Goal: Use online tool/utility: Utilize a website feature to perform a specific function

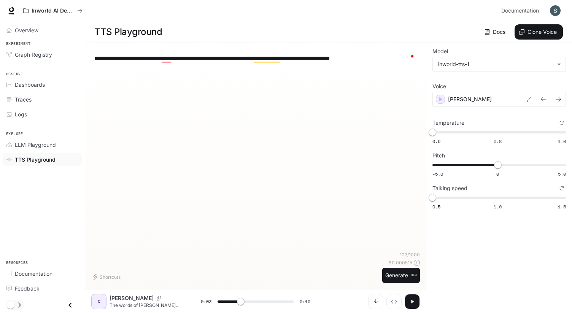
click at [359, 116] on div "**********" at bounding box center [255, 150] width 329 height 202
click at [507, 99] on div "[PERSON_NAME]" at bounding box center [484, 98] width 104 height 15
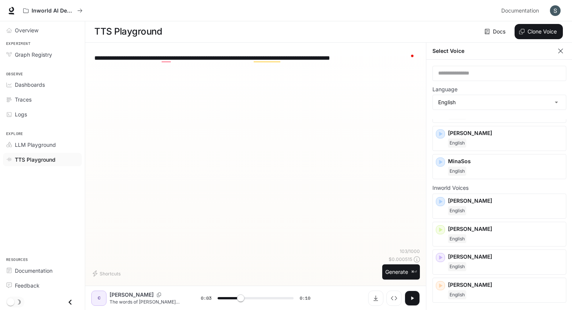
scroll to position [67, 0]
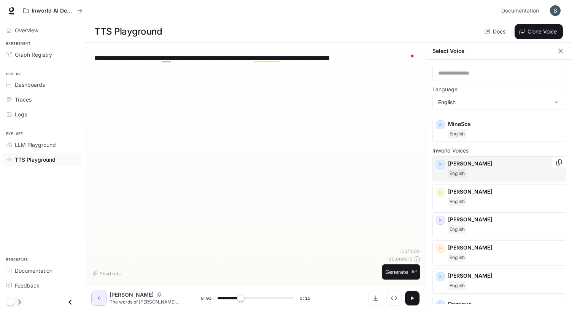
click at [442, 165] on icon "button" at bounding box center [441, 165] width 8 height 8
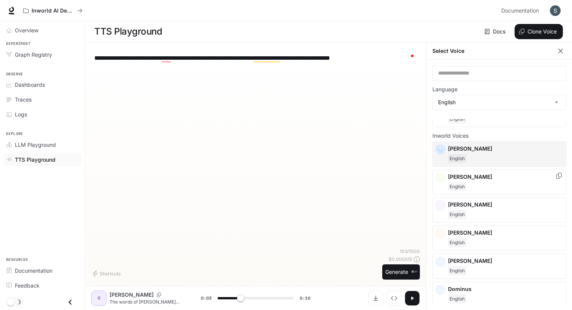
scroll to position [92, 0]
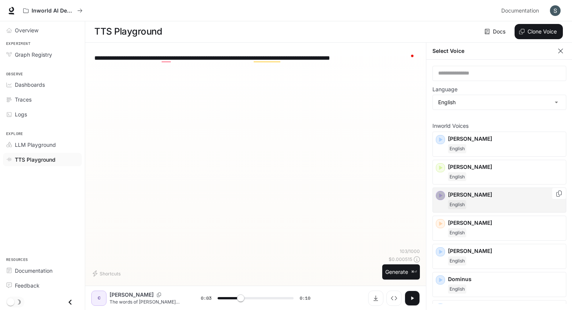
click at [440, 197] on icon "button" at bounding box center [441, 196] width 8 height 8
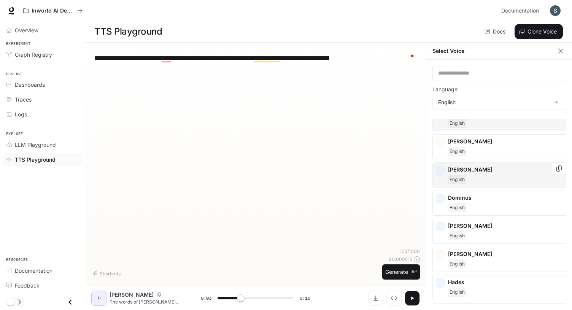
scroll to position [180, 0]
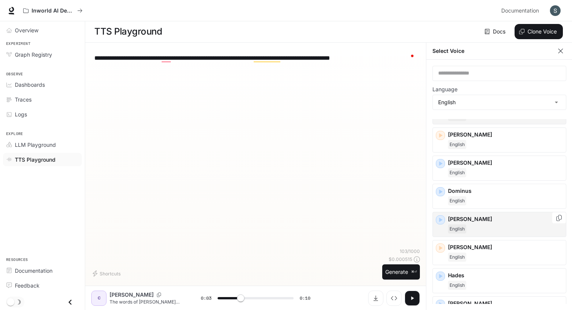
click at [441, 220] on icon "button" at bounding box center [440, 220] width 3 height 5
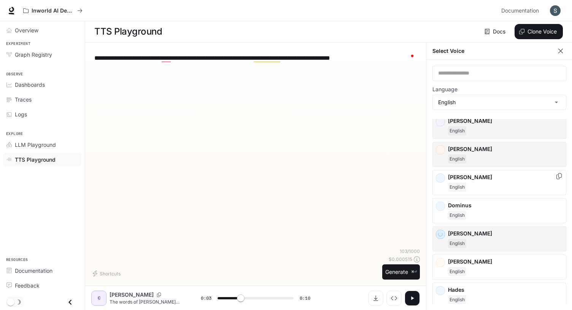
scroll to position [149, 0]
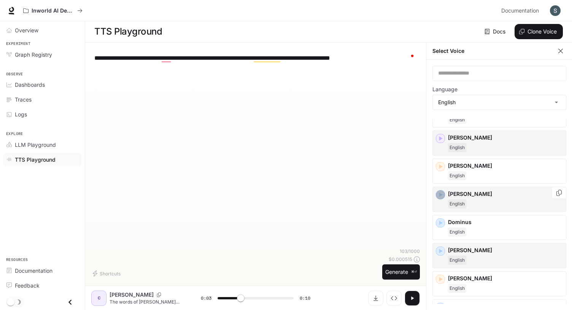
click at [439, 194] on icon "button" at bounding box center [441, 195] width 8 height 8
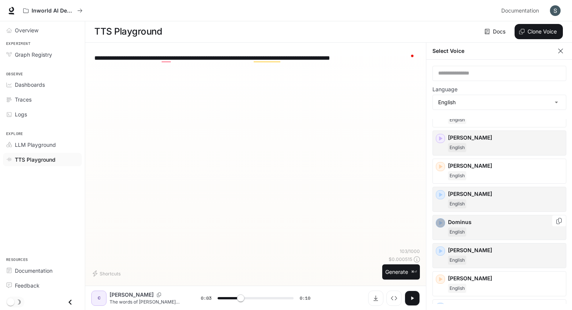
click at [442, 223] on icon "button" at bounding box center [440, 223] width 3 height 5
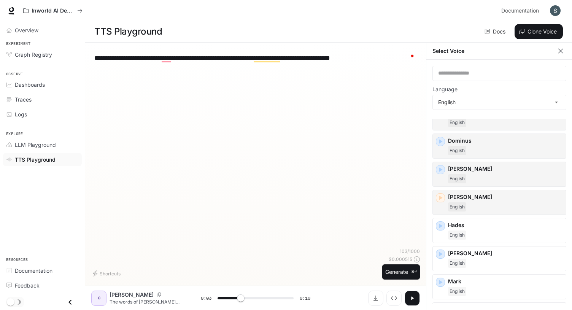
scroll to position [235, 0]
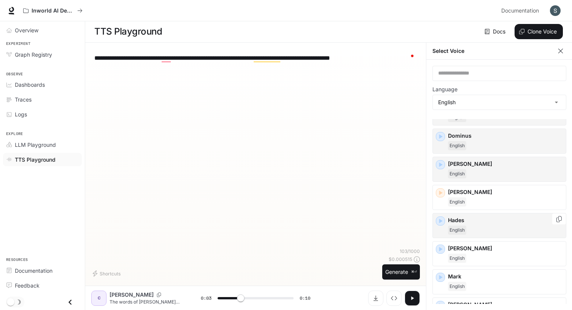
click at [440, 221] on icon "button" at bounding box center [440, 221] width 3 height 5
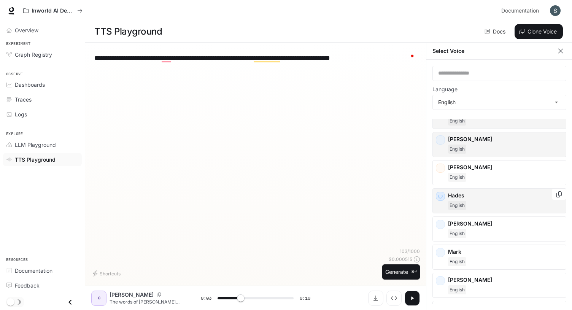
scroll to position [275, 0]
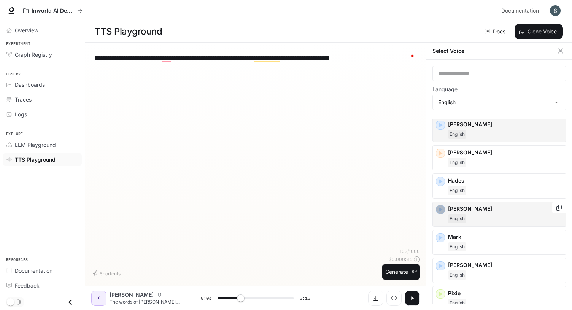
click at [442, 211] on icon "button" at bounding box center [441, 210] width 8 height 8
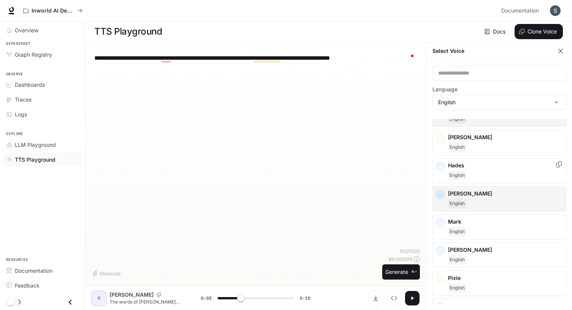
scroll to position [330, 0]
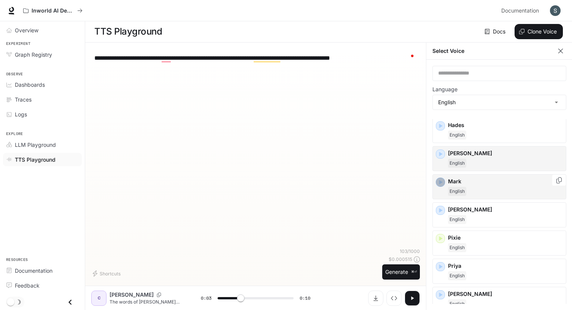
click at [442, 183] on icon "button" at bounding box center [441, 182] width 8 height 8
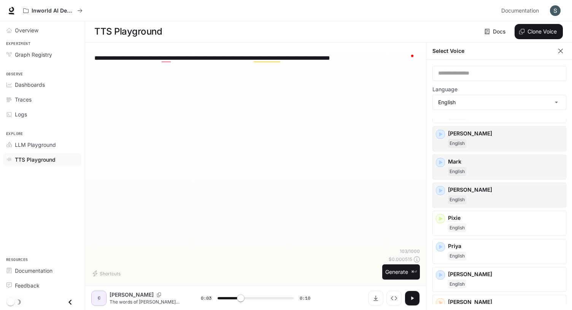
scroll to position [355, 0]
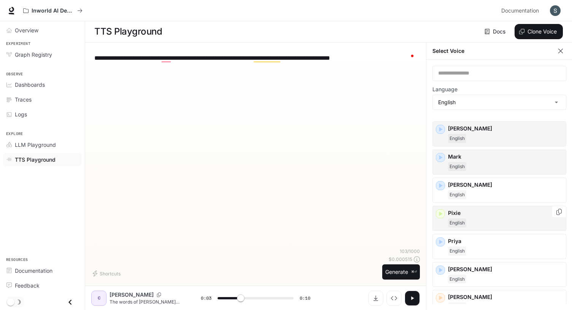
click at [441, 213] on icon "button" at bounding box center [440, 213] width 3 height 5
click at [441, 243] on icon "button" at bounding box center [441, 242] width 8 height 8
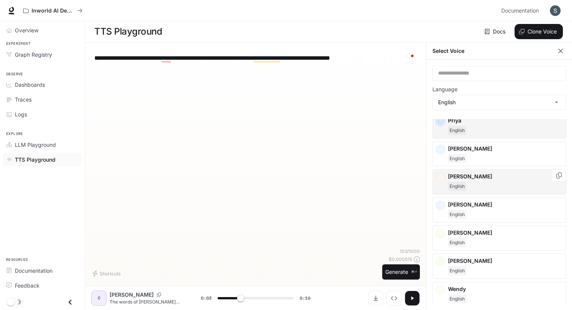
scroll to position [460, 0]
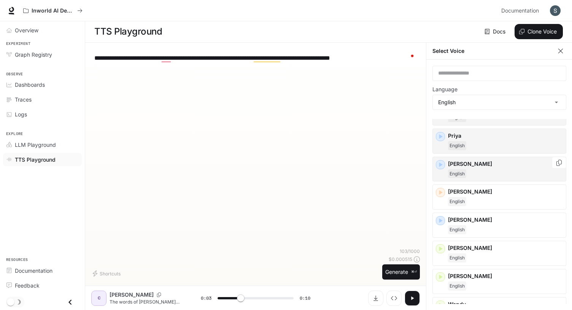
click at [439, 164] on icon "button" at bounding box center [440, 164] width 3 height 5
click at [441, 222] on icon "button" at bounding box center [441, 221] width 8 height 8
click at [499, 224] on div "[PERSON_NAME]" at bounding box center [505, 225] width 115 height 18
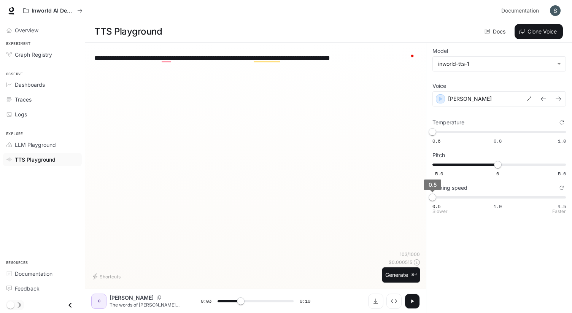
type input "***"
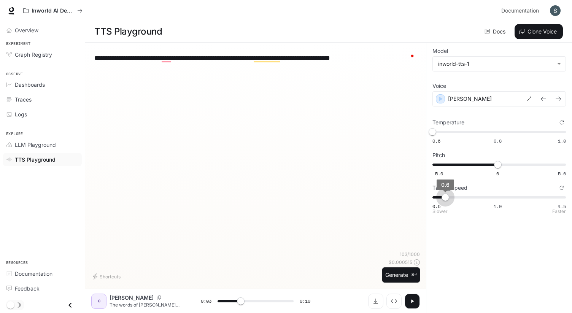
type input "***"
type input "*"
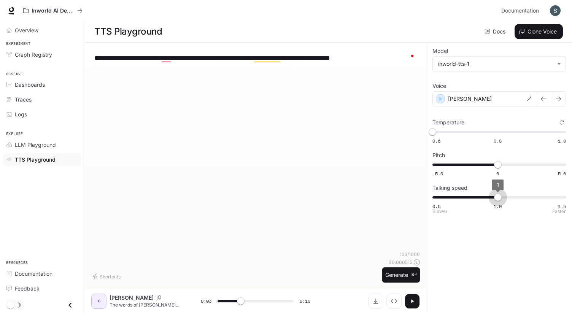
drag, startPoint x: 443, startPoint y: 198, endPoint x: 496, endPoint y: 198, distance: 52.5
click at [496, 198] on span "1" at bounding box center [498, 198] width 8 height 8
click at [400, 278] on button "Generate ⌘⏎" at bounding box center [401, 275] width 38 height 16
click at [479, 100] on div "[PERSON_NAME]" at bounding box center [484, 98] width 104 height 15
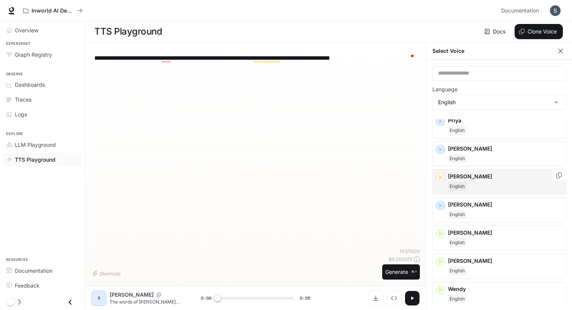
scroll to position [3, 0]
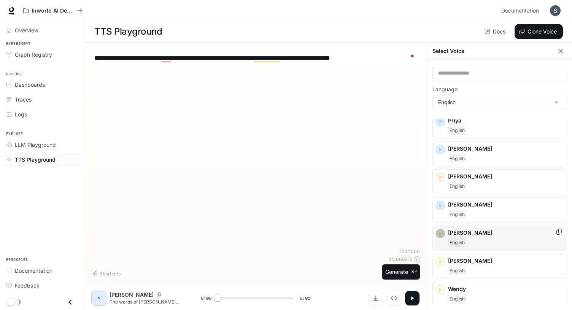
click at [441, 231] on icon "button" at bounding box center [441, 234] width 8 height 8
click at [440, 261] on icon "button" at bounding box center [441, 262] width 8 height 8
click at [501, 266] on div "English" at bounding box center [505, 270] width 115 height 9
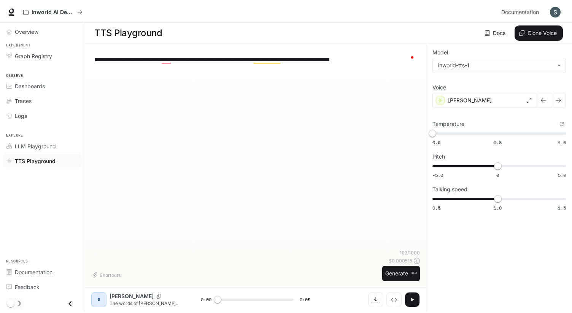
scroll to position [0, 0]
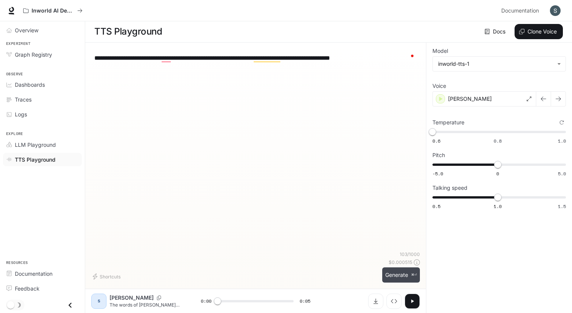
click at [405, 275] on button "Generate ⌘⏎" at bounding box center [401, 275] width 38 height 16
click at [407, 286] on div "**********" at bounding box center [255, 169] width 329 height 240
click at [406, 280] on button "Generate ⌘⏎" at bounding box center [401, 275] width 38 height 16
click at [414, 302] on icon "button" at bounding box center [412, 301] width 6 height 6
type input "***"
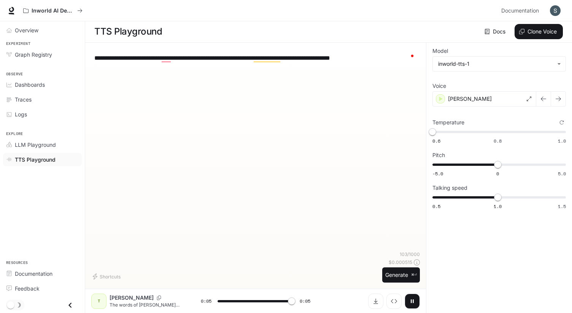
type input "*"
